Goal: Information Seeking & Learning: Learn about a topic

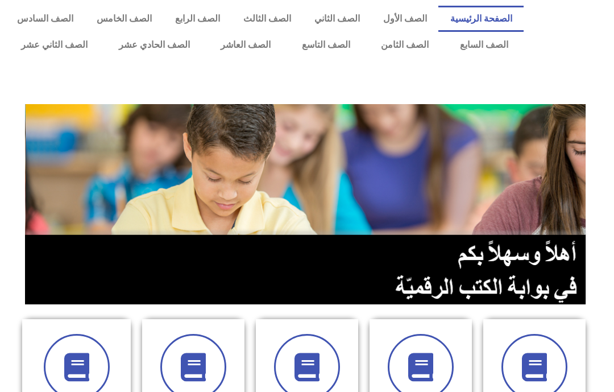
click at [404, 43] on link "الصف الثامن" at bounding box center [404, 45] width 79 height 26
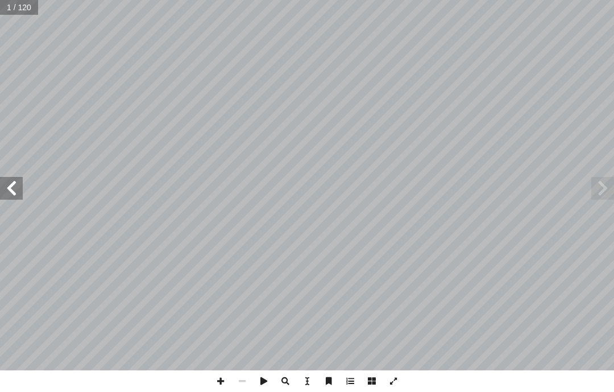
click at [3, 188] on span at bounding box center [11, 188] width 23 height 23
